Goal: Task Accomplishment & Management: Manage account settings

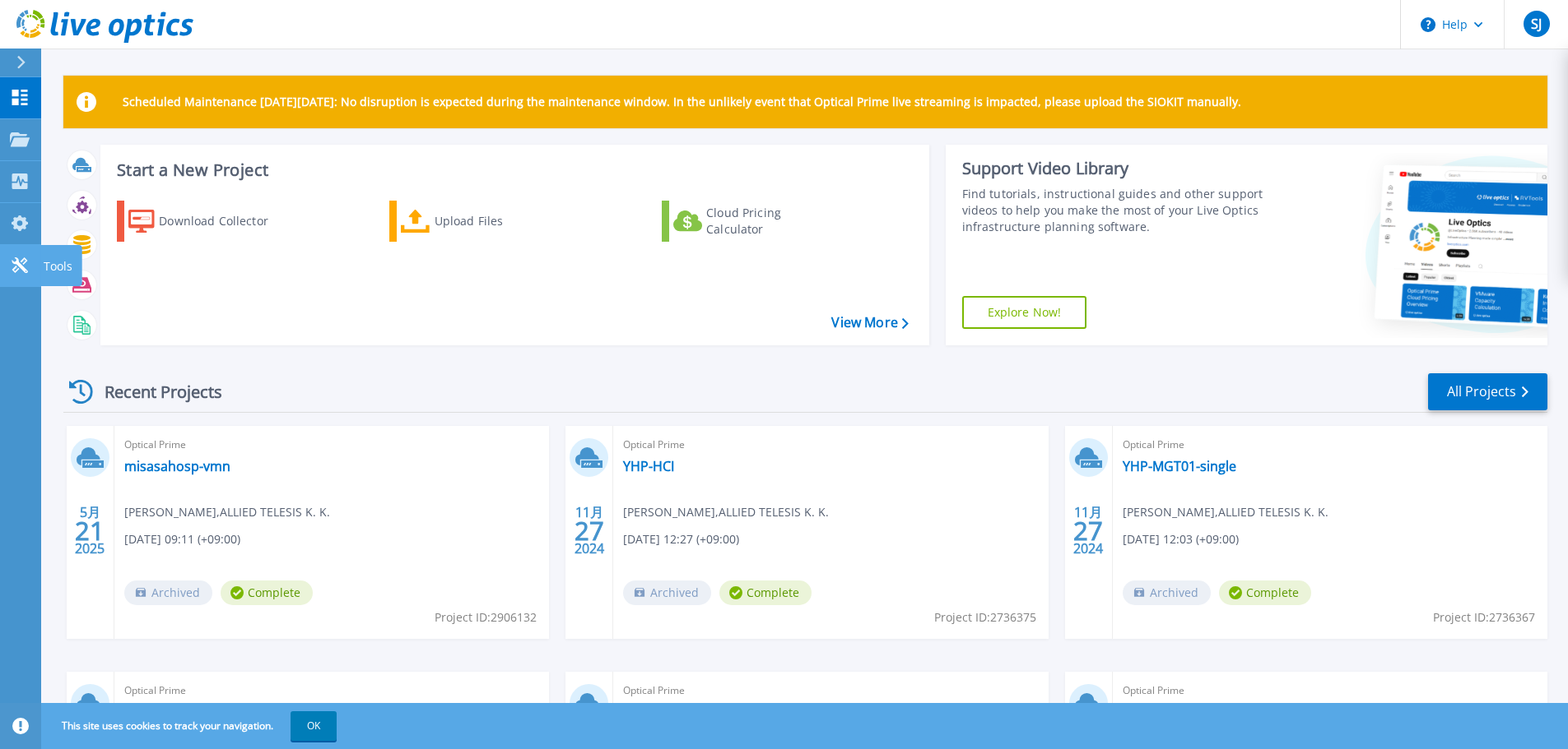
click at [26, 254] on link "Tools Tools" at bounding box center [20, 266] width 41 height 42
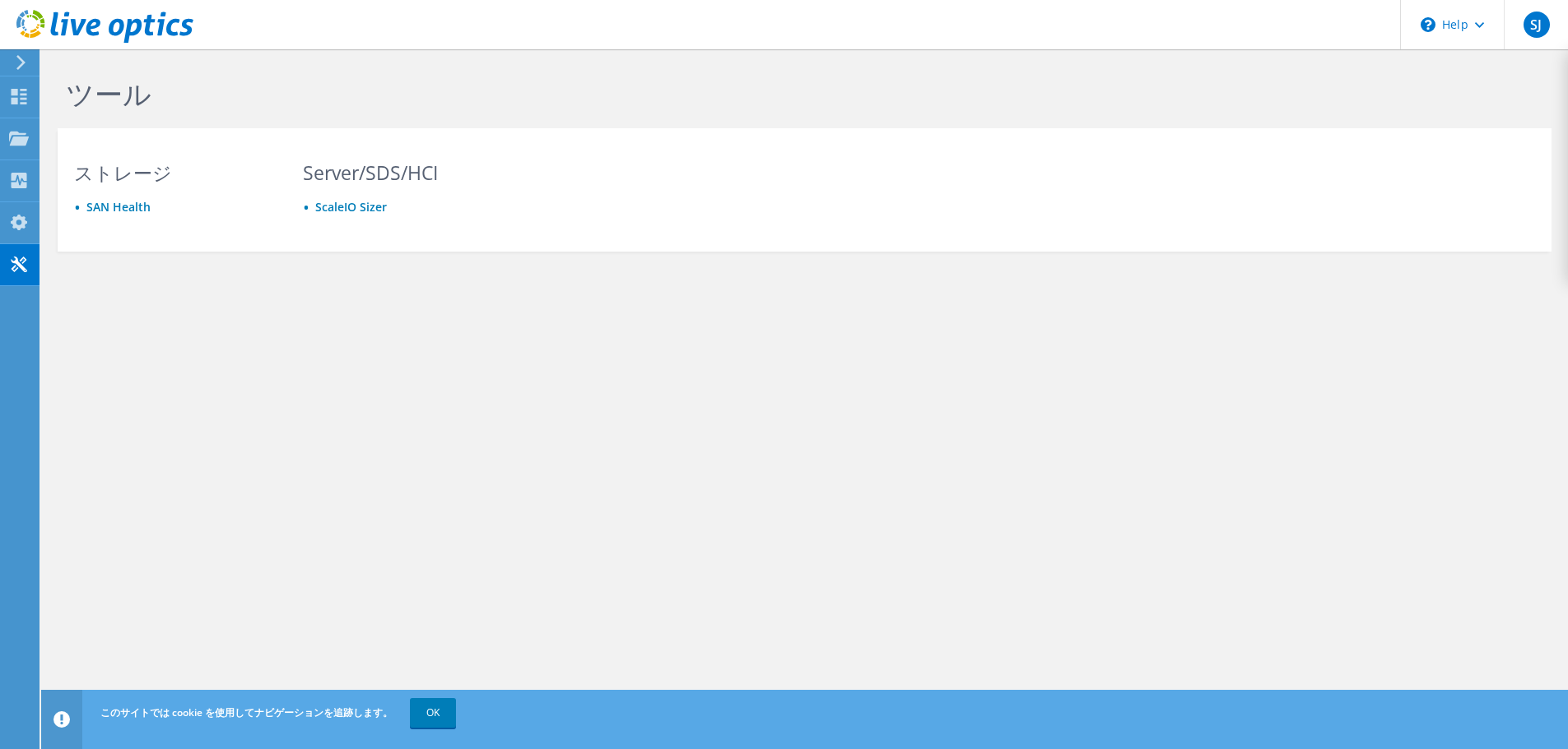
drag, startPoint x: 558, startPoint y: 436, endPoint x: 404, endPoint y: 406, distance: 156.9
click at [404, 406] on div "ツール ストレージ SAN Health Server/SDS/HCI ScaleIO Sizer Privacy Policy Cookies Ads & …" at bounding box center [804, 399] width 1526 height 700
drag, startPoint x: 401, startPoint y: 407, endPoint x: 294, endPoint y: 450, distance: 115.3
click at [304, 430] on div "ツール ストレージ SAN Health Server/SDS/HCI ScaleIO Sizer Privacy Policy Cookies Ads & …" at bounding box center [804, 399] width 1526 height 700
click at [431, 710] on link "OK" at bounding box center [433, 713] width 46 height 30
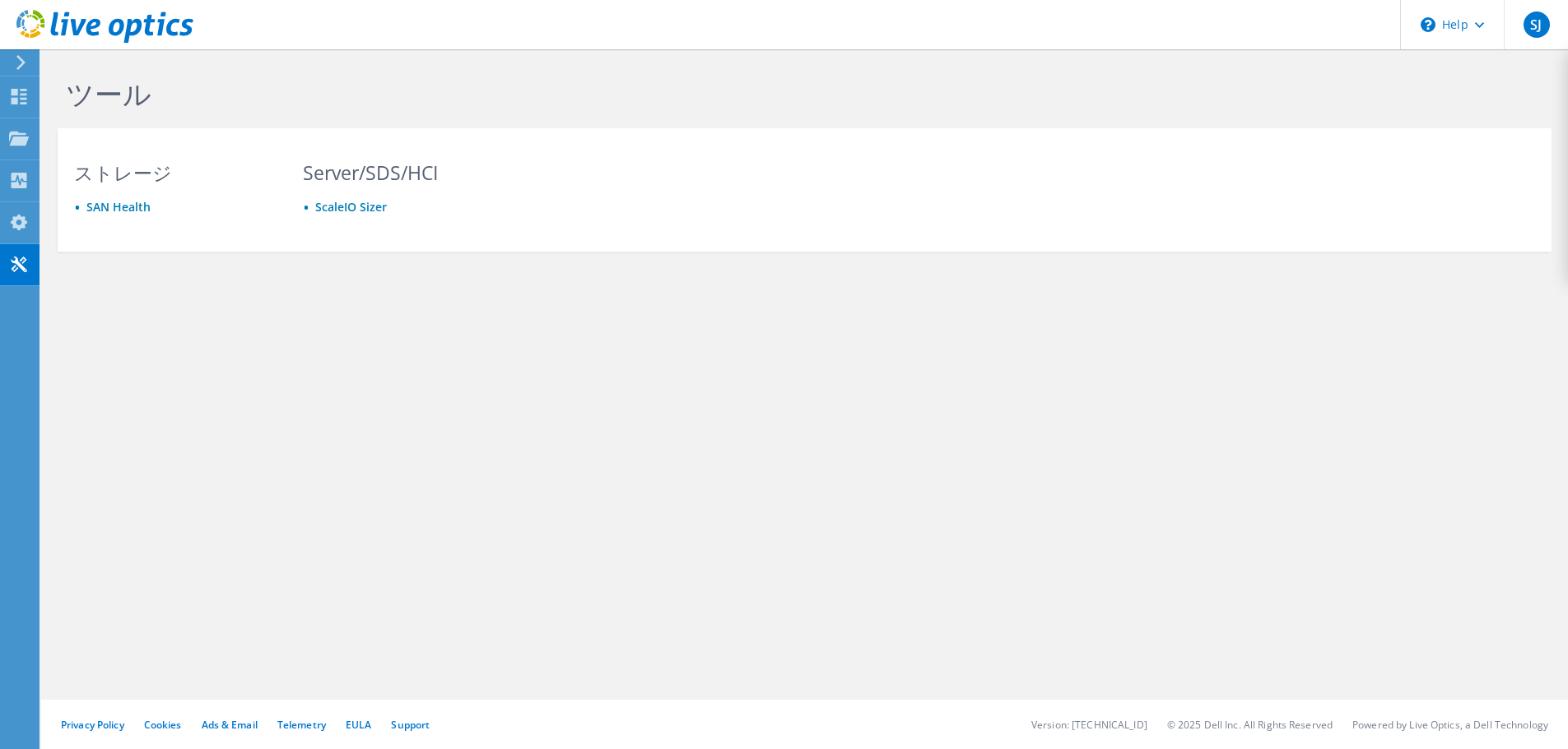
drag, startPoint x: 512, startPoint y: 449, endPoint x: 408, endPoint y: 398, distance: 115.8
click at [408, 398] on div "ツール ストレージ SAN Health Server/SDS/HCI ScaleIO Sizer Privacy Policy Cookies Ads & …" at bounding box center [804, 399] width 1526 height 700
drag, startPoint x: 408, startPoint y: 398, endPoint x: 351, endPoint y: 381, distance: 59.5
click at [351, 381] on div "ツール ストレージ SAN Health Server/SDS/HCI ScaleIO Sizer Privacy Policy Cookies Ads & …" at bounding box center [804, 399] width 1526 height 700
drag, startPoint x: 453, startPoint y: 353, endPoint x: 349, endPoint y: 326, distance: 107.4
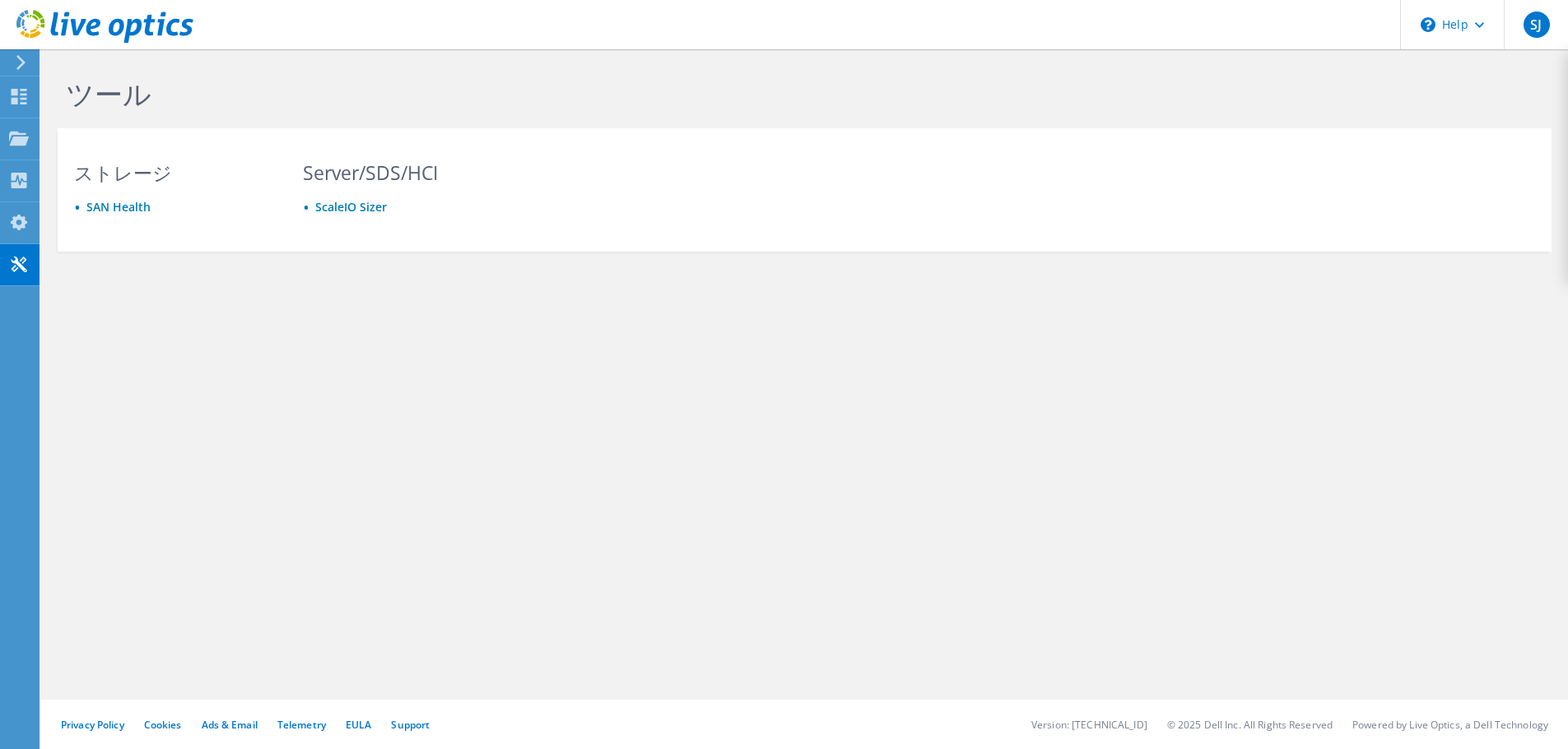
click at [395, 349] on div "ツール ストレージ SAN Health Server/SDS/HCI ScaleIO Sizer" at bounding box center [804, 200] width 1526 height 301
click at [335, 207] on link "ScaleIO Sizer" at bounding box center [351, 206] width 72 height 16
drag, startPoint x: 302, startPoint y: 397, endPoint x: 292, endPoint y: 392, distance: 11.2
click at [292, 392] on div "ツール ストレージ SAN Health Server/SDS/HCI ScaleIO Sizer Privacy Policy Cookies Ads & …" at bounding box center [804, 399] width 1526 height 700
click at [132, 201] on link "SAN Health" at bounding box center [118, 206] width 64 height 16
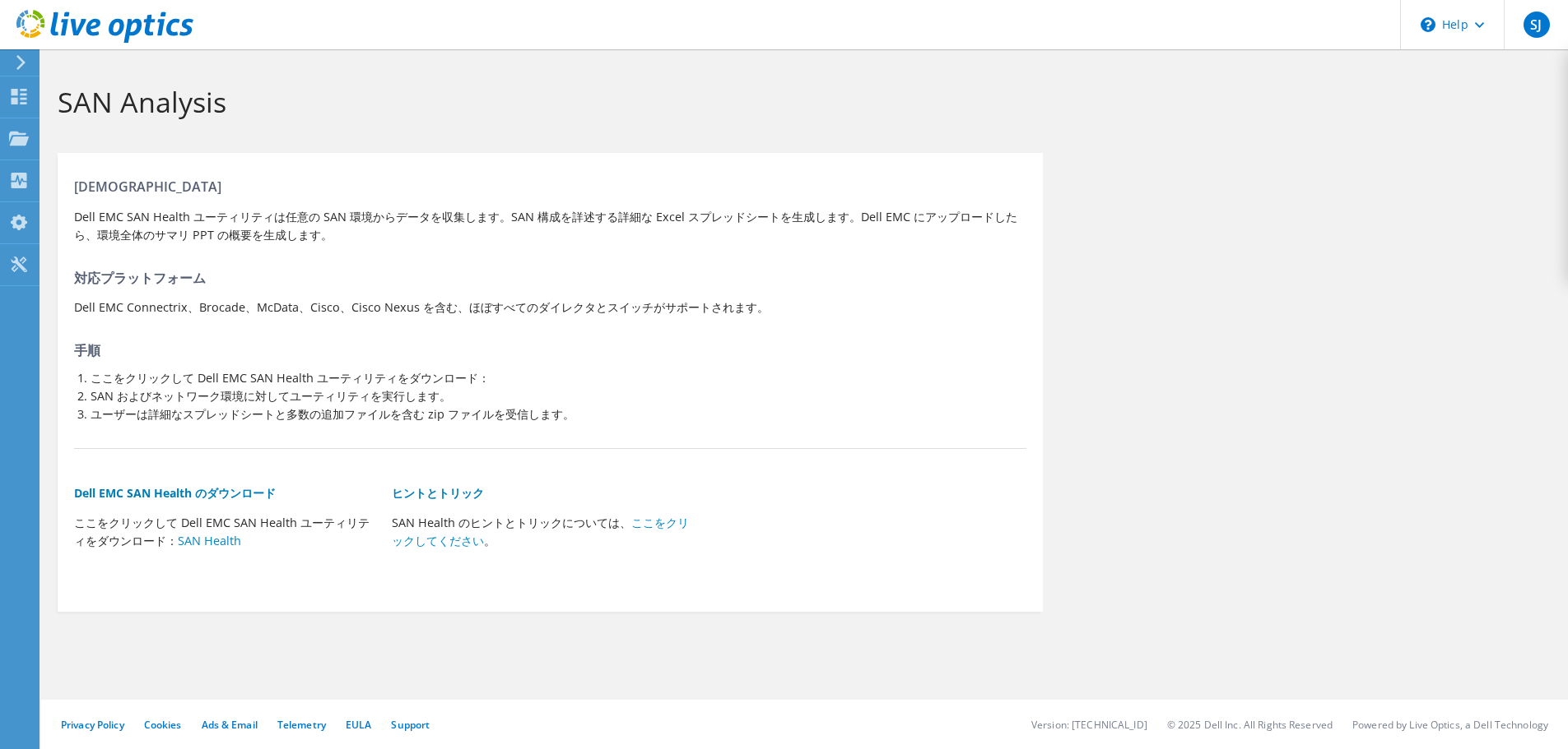
drag, startPoint x: 852, startPoint y: 342, endPoint x: 745, endPoint y: 337, distance: 107.1
click at [745, 336] on div "サマリ Dell EMC SAN Health ユーティリティは任意の SAN 環境からデータを収集します。SAN 構成を詳述する詳細な Excel スプレッ…" at bounding box center [550, 378] width 985 height 434
drag, startPoint x: 796, startPoint y: 330, endPoint x: 720, endPoint y: 342, distance: 76.9
click at [720, 342] on h4 "手順" at bounding box center [550, 351] width 952 height 18
click at [344, 394] on li "SAN およびネットワーク環境に対してユーティリティを実行します。" at bounding box center [558, 397] width 936 height 18
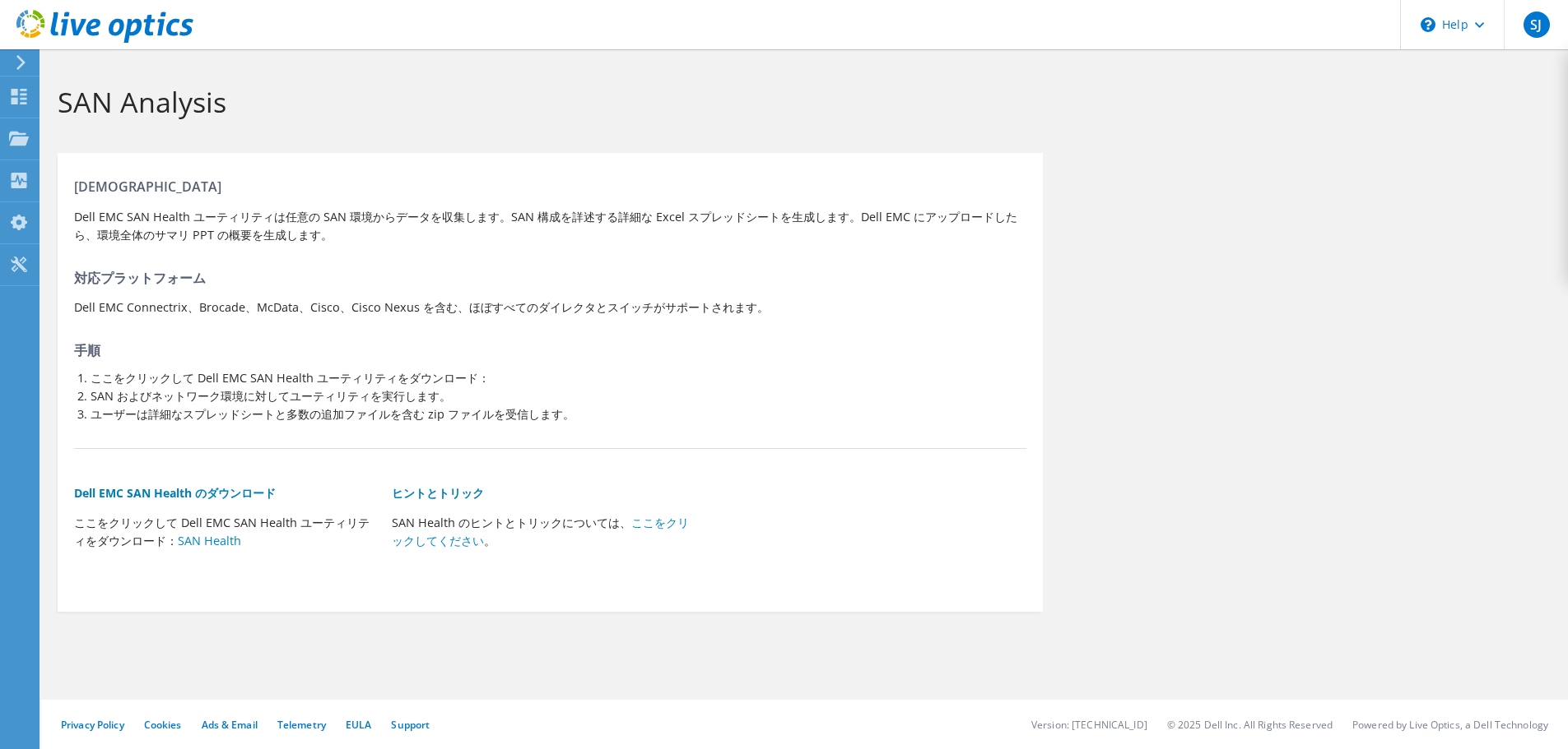
click at [386, 394] on li "SAN およびネットワーク環境に対してユーティリティを実行します。" at bounding box center [558, 397] width 936 height 18
drag, startPoint x: 462, startPoint y: 423, endPoint x: 477, endPoint y: 423, distance: 15.0
click at [477, 423] on li "ユーザーは詳細なスプレッドシートと多数の追加ファイルを含む zip ファイルを受信します。" at bounding box center [558, 415] width 936 height 18
click at [477, 423] on li "ユーザーは詳細なスプレッドシートと多数の追加ファイルを含む zip ファイルを受信します。" at bounding box center [558, 415] width 936 height 18
drag, startPoint x: 652, startPoint y: 400, endPoint x: 621, endPoint y: 359, distance: 51.4
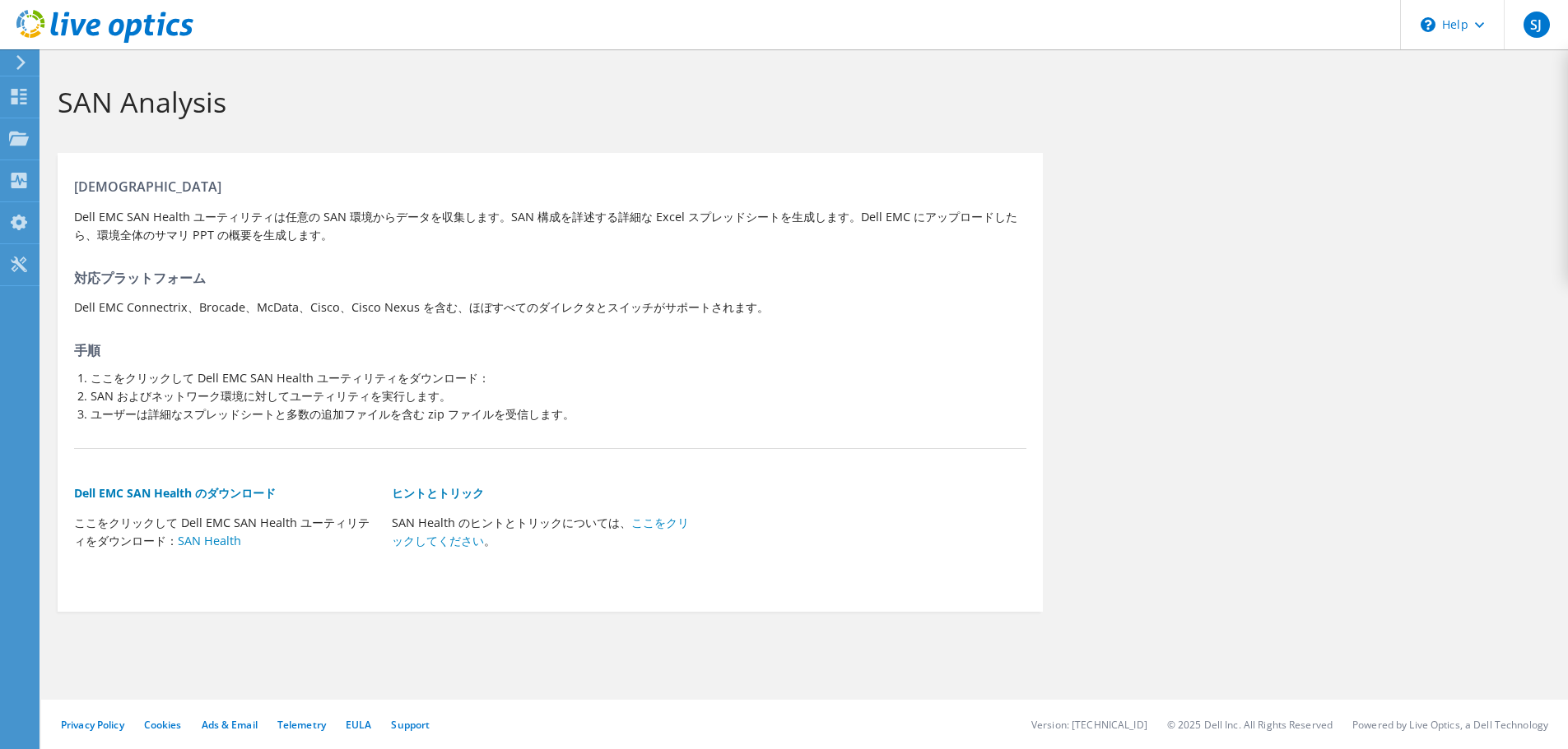
click at [621, 359] on div "サマリ Dell EMC SAN Health ユーティリティは任意の SAN 環境からデータを収集します。SAN 構成を詳述する詳細な Excel スプレッ…" at bounding box center [550, 378] width 985 height 434
drag, startPoint x: 805, startPoint y: 295, endPoint x: 729, endPoint y: 288, distance: 76.3
click at [732, 288] on div "サマリ Dell EMC SAN Health ユーティリティは任意の SAN 環境からデータを収集します。SAN 構成を詳述する詳細な Excel スプレッ…" at bounding box center [550, 378] width 985 height 434
click at [80, 32] on use at bounding box center [105, 27] width 177 height 33
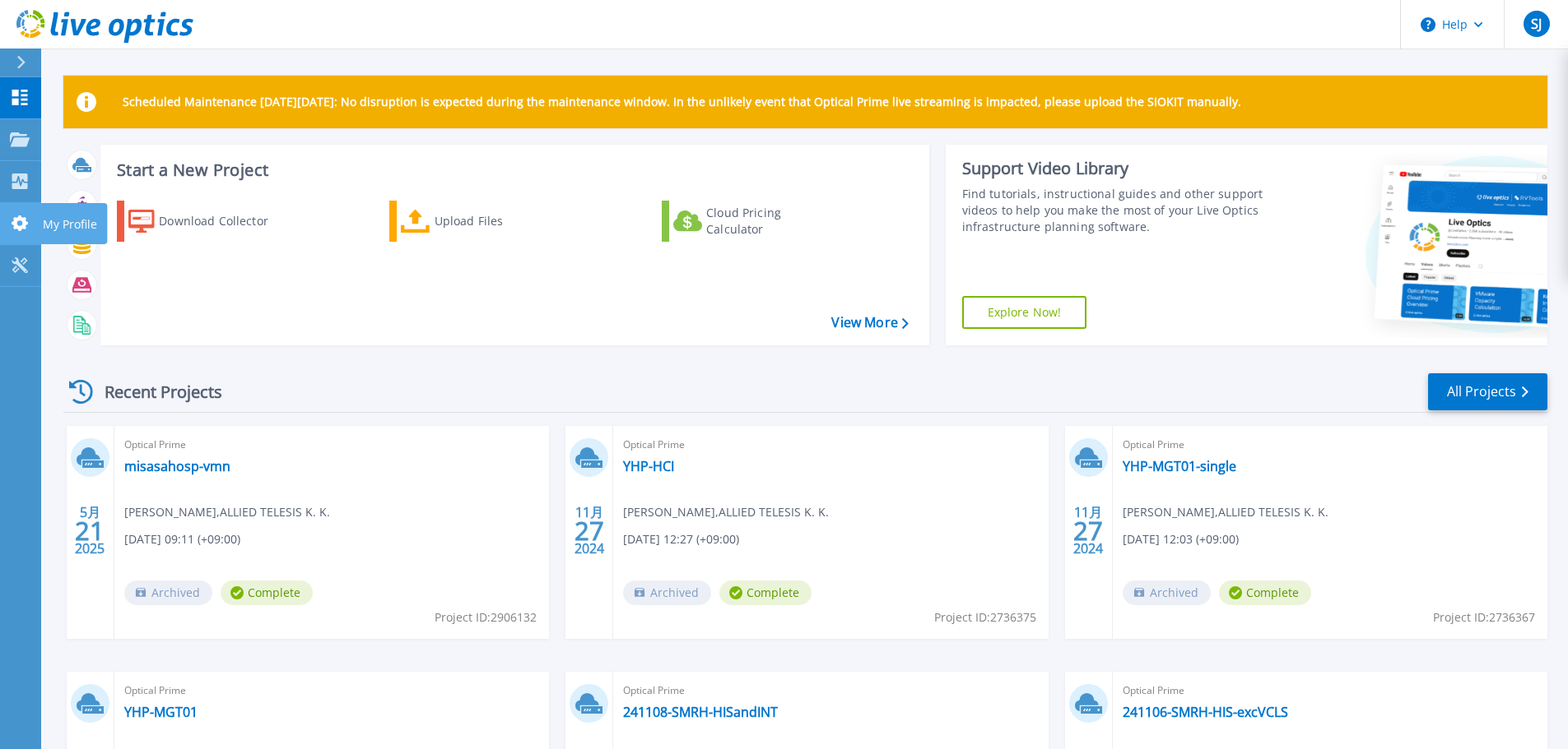
click at [16, 212] on link "My Profile My Profile" at bounding box center [20, 224] width 41 height 42
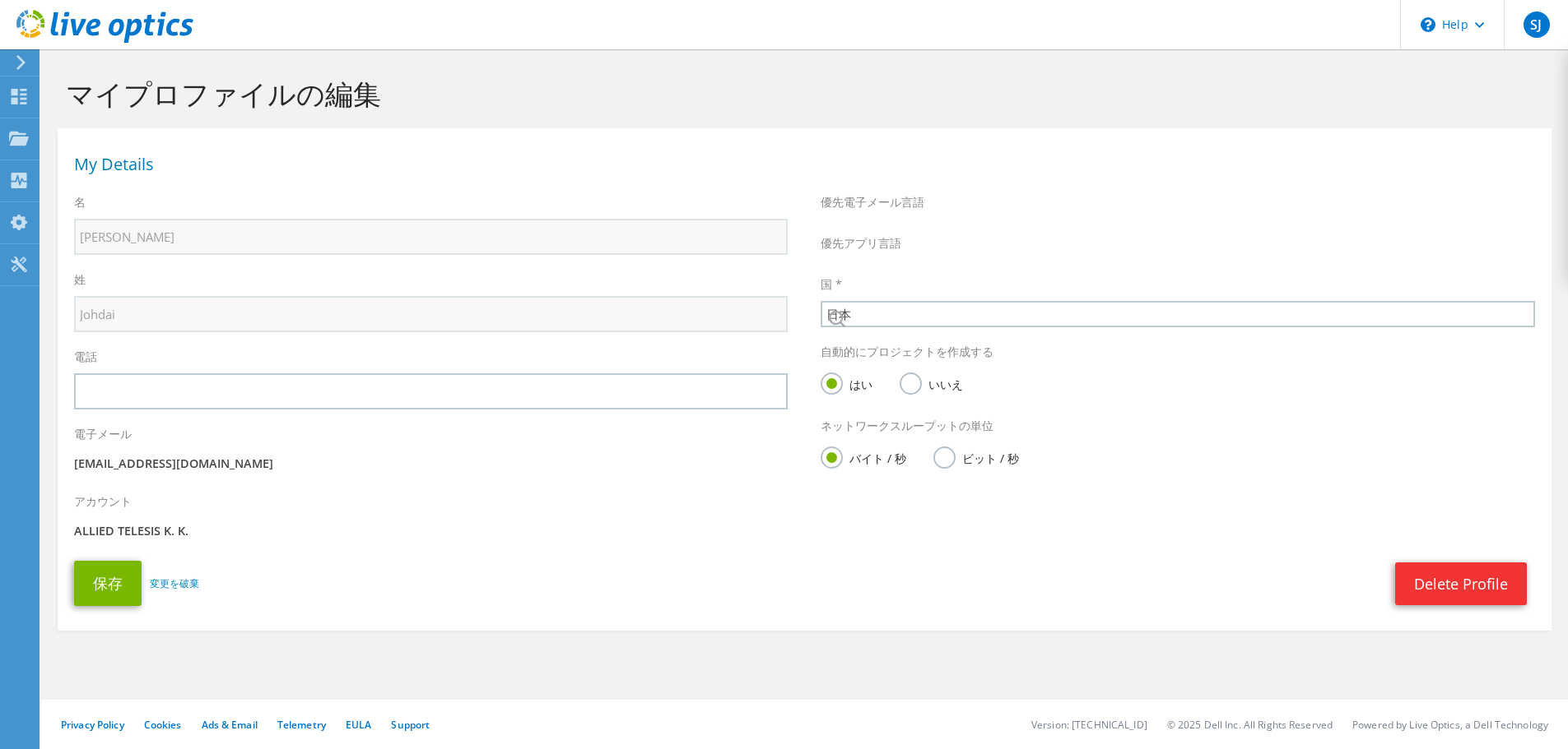
select select "110"
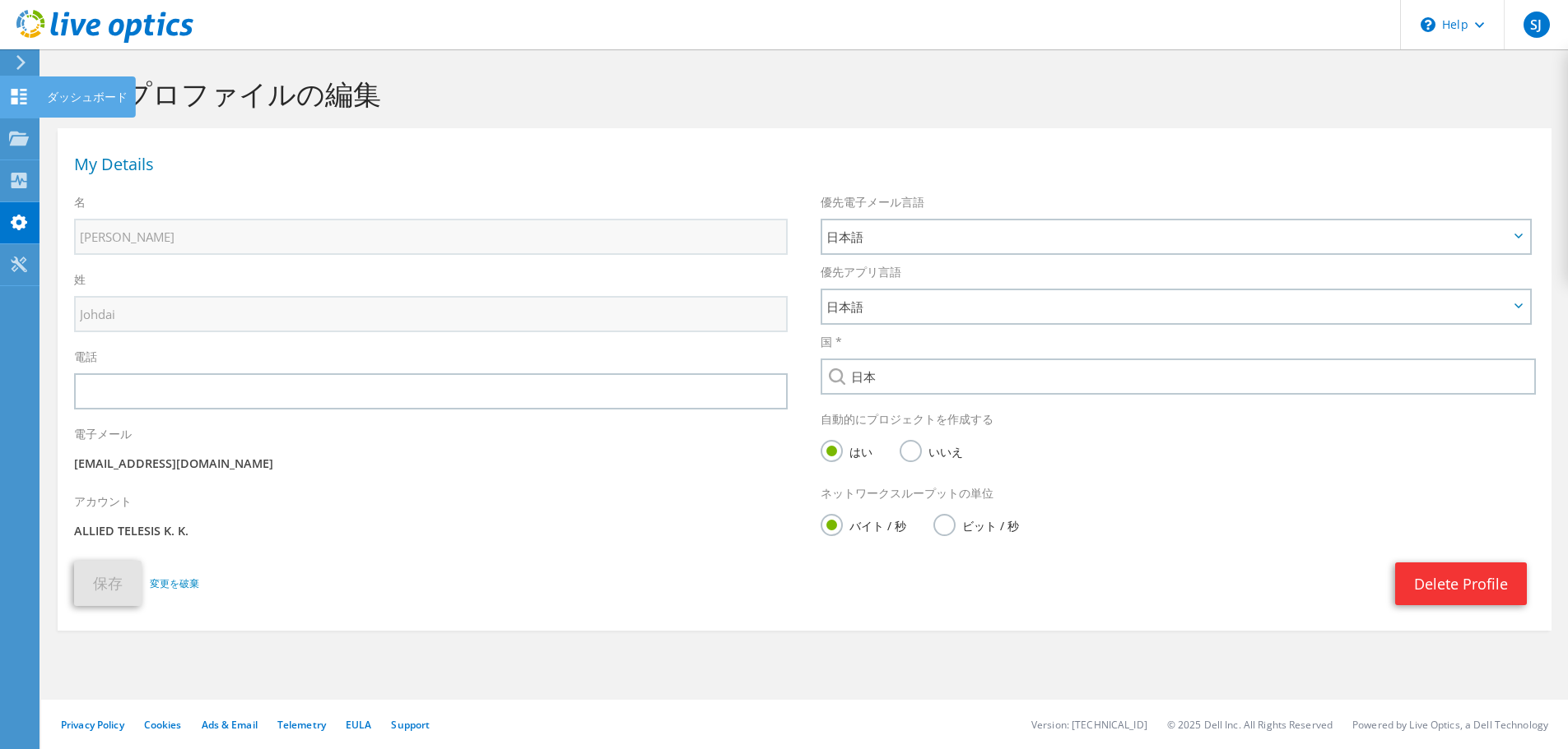
click at [17, 105] on div at bounding box center [19, 99] width 20 height 18
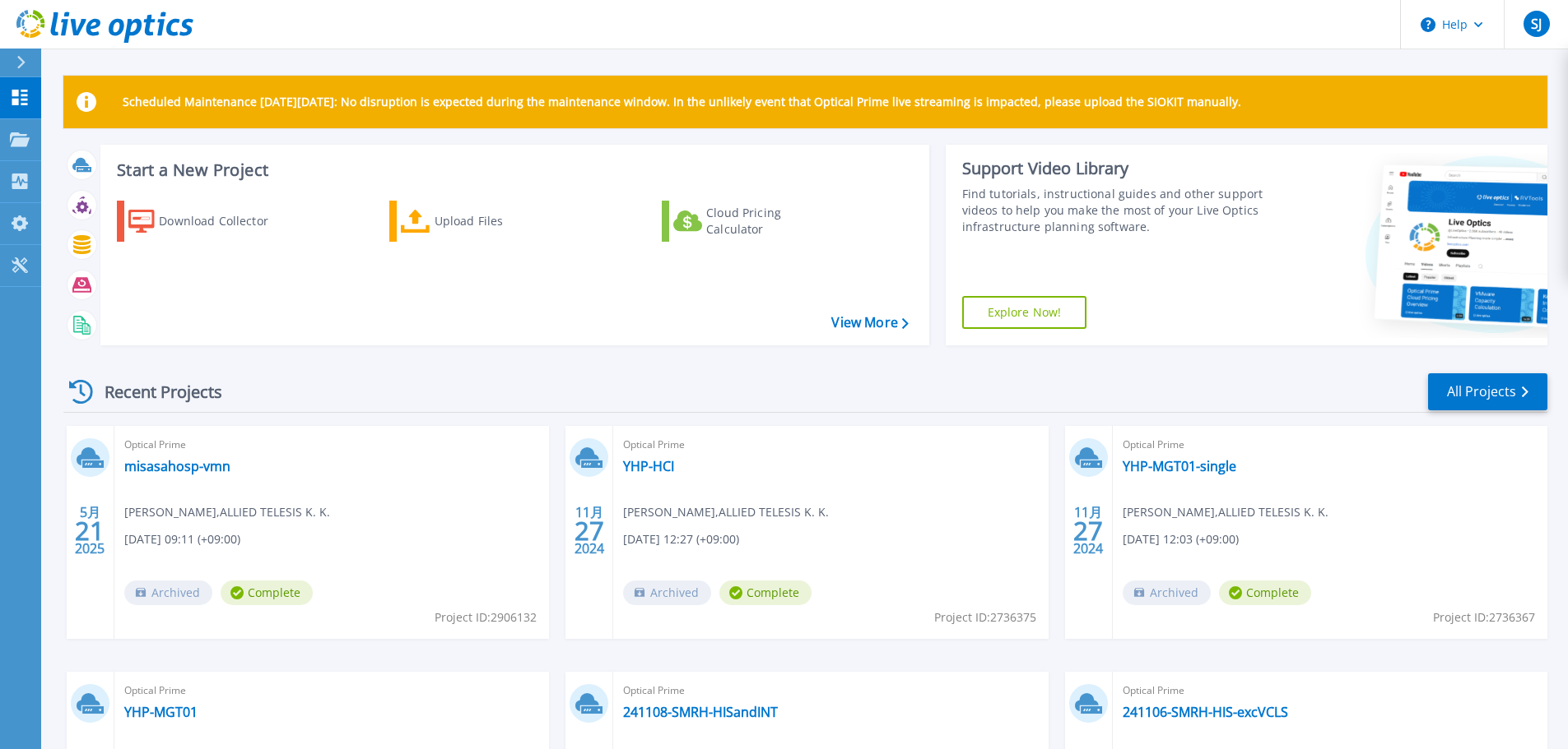
drag, startPoint x: 1183, startPoint y: 363, endPoint x: 1115, endPoint y: 363, distance: 68.0
click at [1115, 363] on div "Recent Projects All Projects 5月 21 2025 Optical Prime misasahosp-vmn [PERSON_NA…" at bounding box center [805, 644] width 1484 height 573
drag, startPoint x: 1115, startPoint y: 363, endPoint x: 1068, endPoint y: 364, distance: 47.0
click at [1068, 364] on div "Recent Projects All Projects 5月 21 2025 Optical Prime misasahosp-vmn [PERSON_NA…" at bounding box center [805, 644] width 1484 height 573
drag, startPoint x: 1068, startPoint y: 364, endPoint x: 986, endPoint y: 367, distance: 82.1
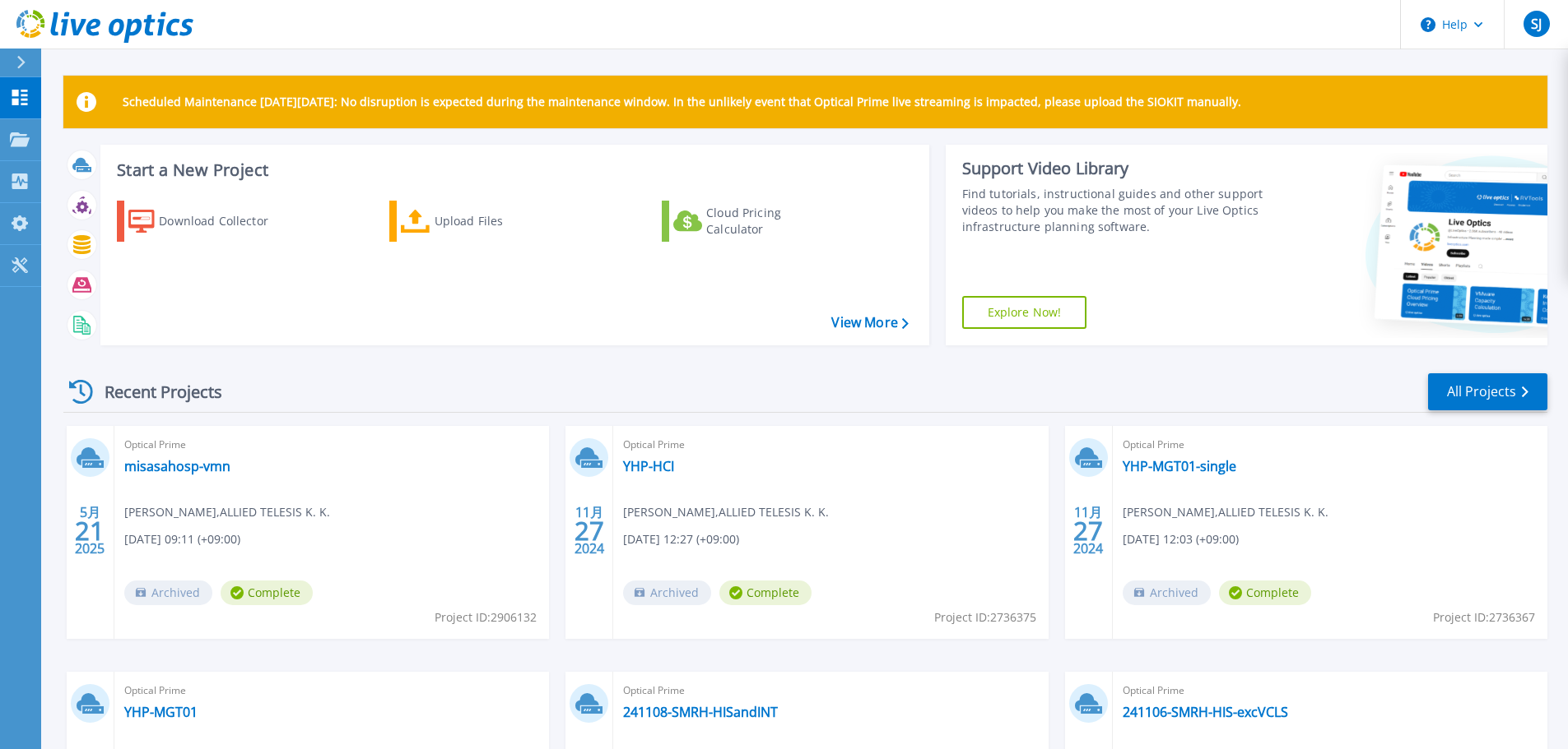
click at [984, 362] on div "Recent Projects All Projects 5月 21 2025 Optical Prime misasahosp-vmn [PERSON_NA…" at bounding box center [805, 644] width 1484 height 573
click at [1534, 21] on span "SJ" at bounding box center [1536, 24] width 11 height 13
click at [1195, 69] on div "Scheduled Maintenance [DATE][DATE]: No disruption is expected during the mainte…" at bounding box center [804, 466] width 1526 height 931
